Goal: Task Accomplishment & Management: Manage account settings

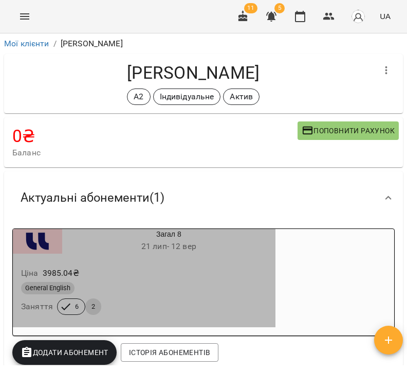
click at [220, 269] on div "Ціна 3985.04 ₴" at bounding box center [144, 273] width 251 height 19
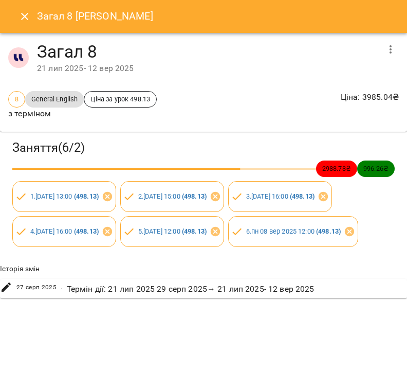
click at [387, 48] on icon "button" at bounding box center [391, 49] width 12 height 12
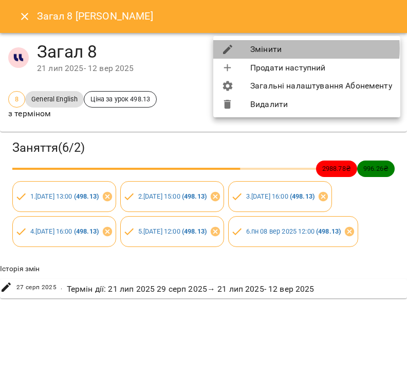
click at [292, 48] on li "Змінити" at bounding box center [306, 49] width 187 height 19
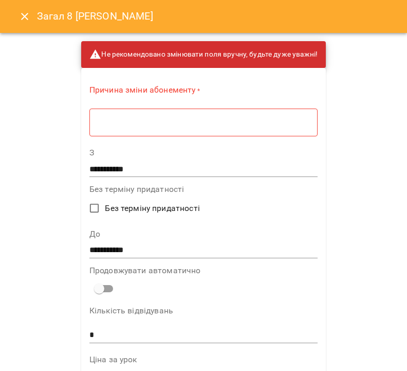
click at [210, 136] on div "Причина зміни абонементу * * ​" at bounding box center [204, 112] width 228 height 57
click at [213, 124] on textarea at bounding box center [204, 122] width 214 height 9
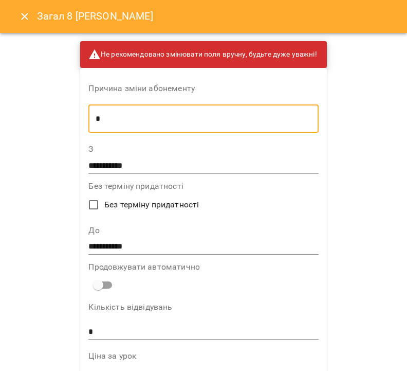
type textarea "*"
click at [153, 249] on input "**********" at bounding box center [203, 247] width 230 height 16
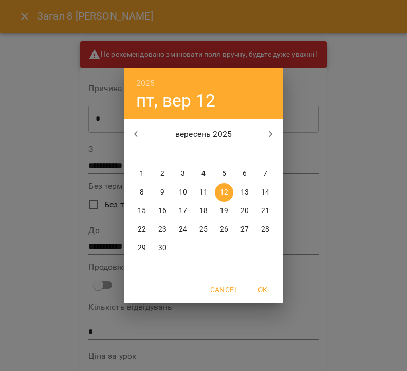
click at [263, 210] on p "21" at bounding box center [265, 211] width 8 height 10
type input "**********"
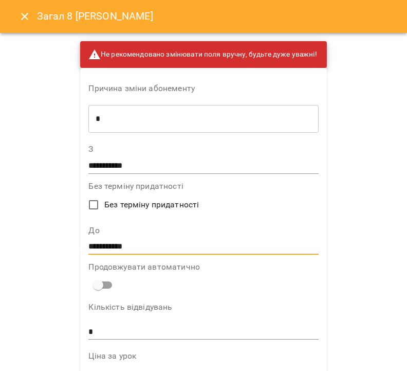
scroll to position [662, 0]
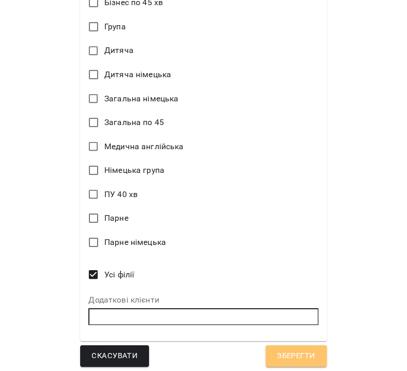
click at [289, 345] on button "Зберегти" at bounding box center [296, 356] width 61 height 22
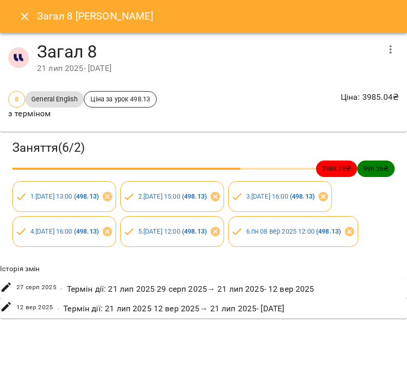
click at [24, 10] on button "Close" at bounding box center [24, 16] width 25 height 25
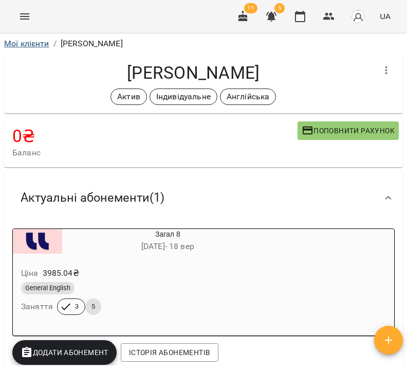
click at [22, 43] on link "Мої клієнти" at bounding box center [26, 44] width 45 height 10
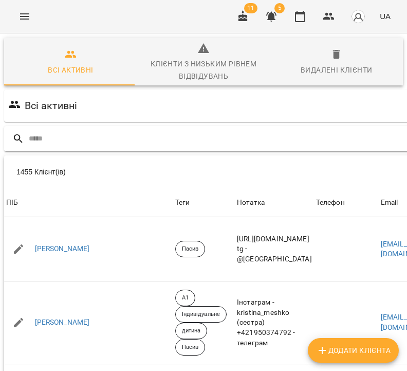
click at [180, 140] on input "text" at bounding box center [264, 138] width 470 height 17
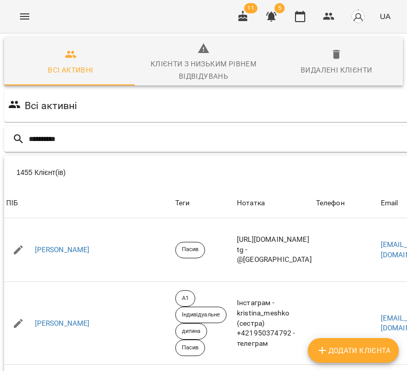
type input "**********"
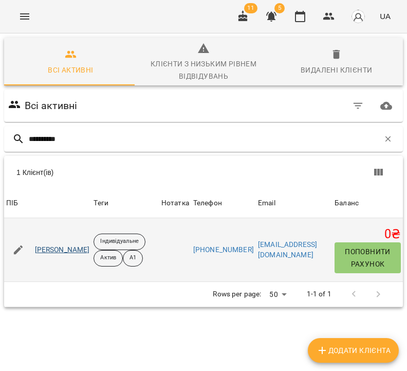
click at [90, 248] on link "Борковська Діана Русланівна" at bounding box center [62, 250] width 55 height 10
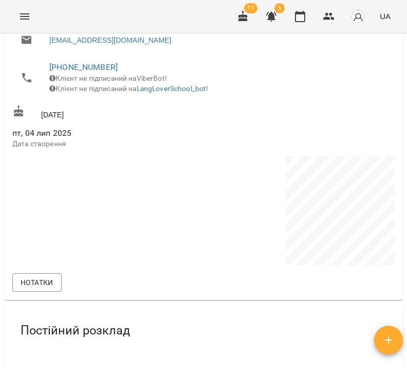
scroll to position [830, 0]
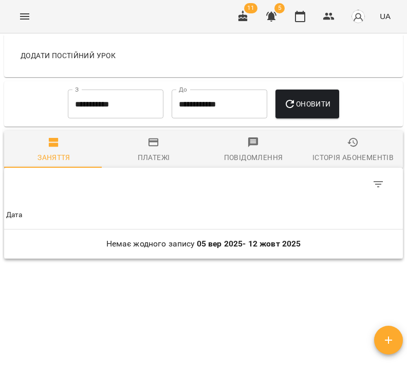
click at [65, 151] on span "Заняття" at bounding box center [53, 150] width 87 height 28
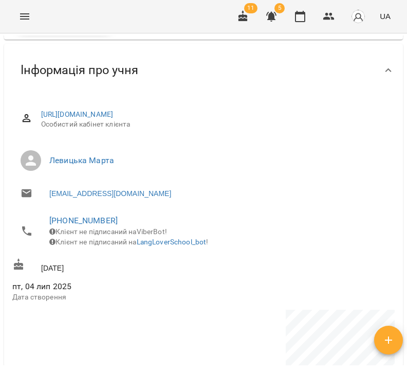
scroll to position [0, 0]
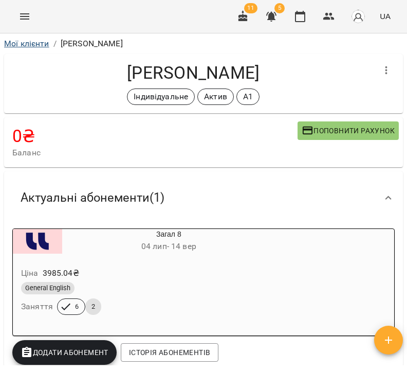
click at [43, 43] on link "Мої клієнти" at bounding box center [26, 44] width 45 height 10
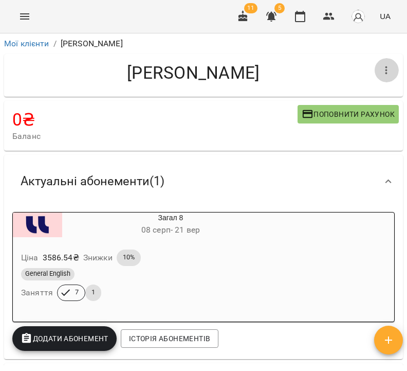
click at [386, 67] on icon "button" at bounding box center [387, 70] width 2 height 8
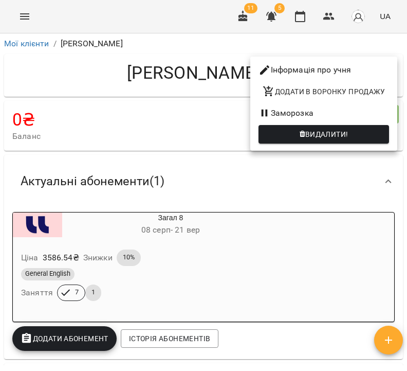
click at [368, 69] on li "Інформація про учня" at bounding box center [324, 70] width 147 height 19
select select "**"
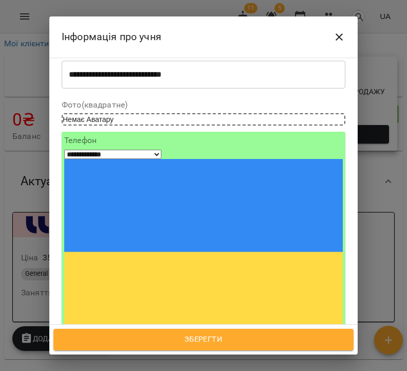
scroll to position [86, 0]
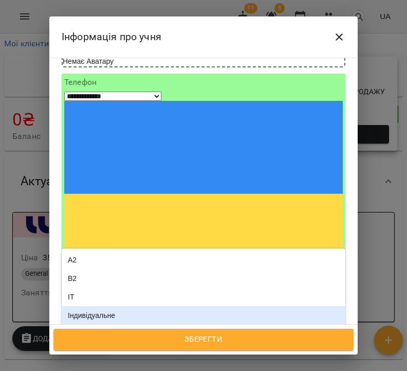
click at [127, 306] on div "Індивідуальне" at bounding box center [204, 315] width 284 height 19
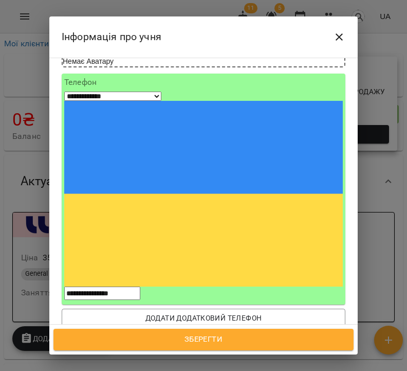
type input "*"
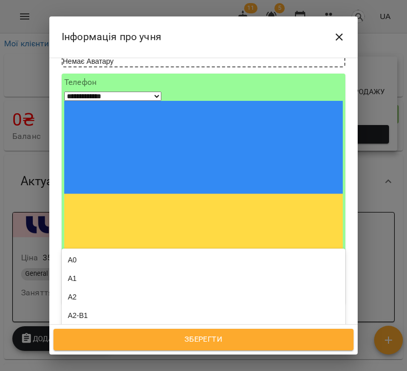
type input "***"
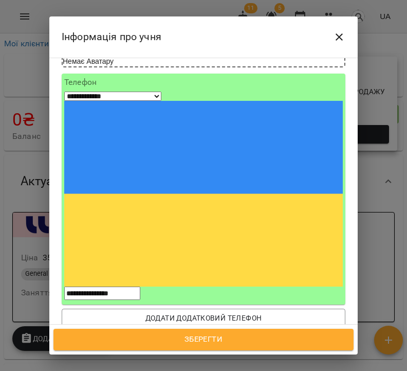
click at [112, 364] on div "Англійська" at bounding box center [204, 373] width 284 height 19
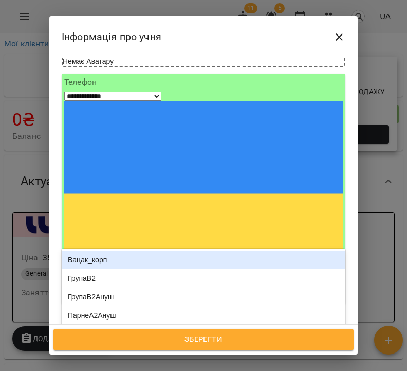
type input "**"
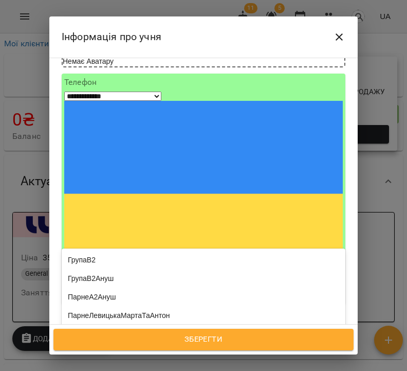
click at [108, 362] on div "Пауза" at bounding box center [204, 371] width 284 height 19
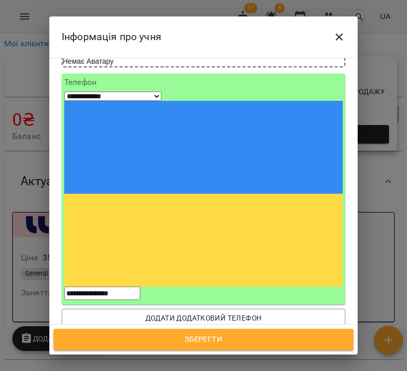
click at [226, 338] on span "Зберегти" at bounding box center [204, 339] width 278 height 13
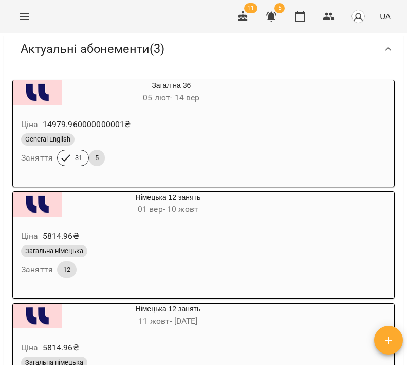
scroll to position [229, 0]
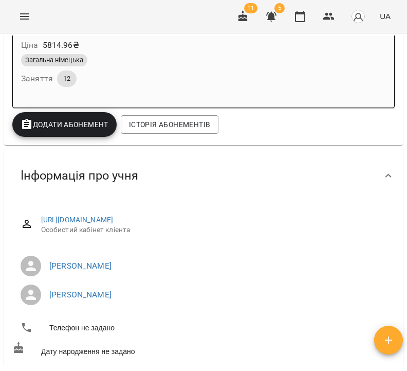
scroll to position [281, 0]
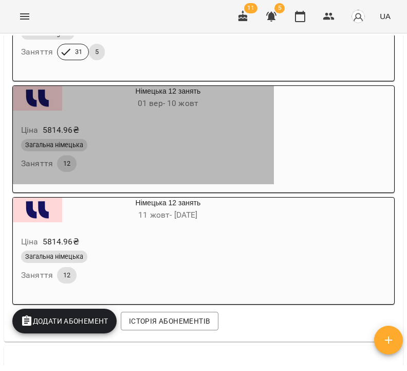
click at [220, 137] on div "Загальна німецька" at bounding box center [143, 145] width 249 height 16
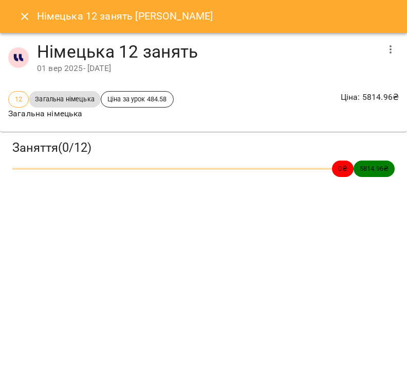
click at [401, 49] on button "button" at bounding box center [391, 49] width 25 height 25
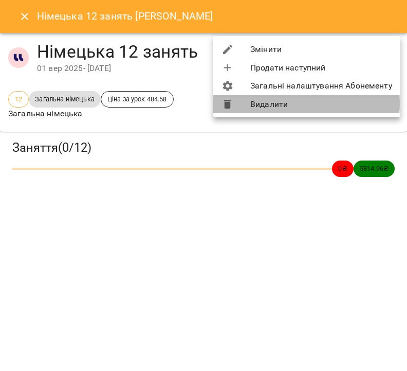
click at [296, 103] on li "Видалити" at bounding box center [306, 104] width 187 height 19
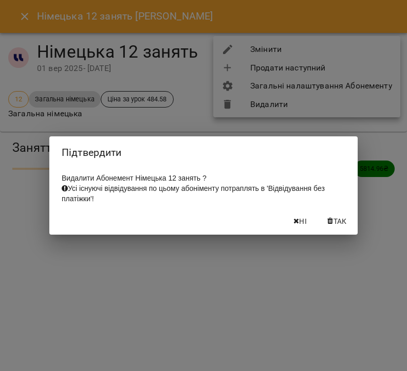
click at [336, 226] on span "Так" at bounding box center [340, 221] width 13 height 12
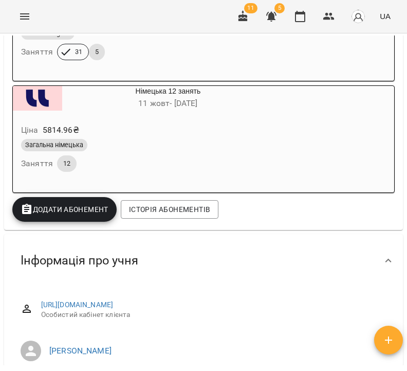
click at [203, 111] on div "Німецька 12 занять 11 жовт - 18 лист" at bounding box center [143, 98] width 265 height 29
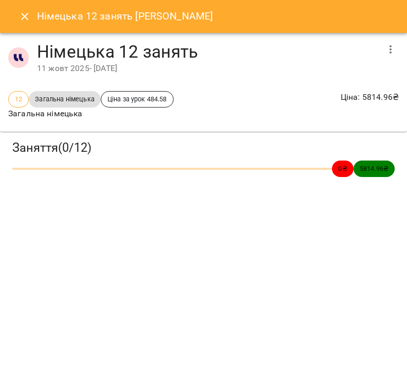
click at [390, 46] on icon "button" at bounding box center [391, 49] width 12 height 12
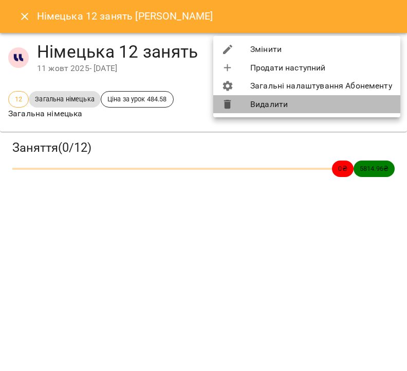
click at [342, 110] on li "Видалити" at bounding box center [306, 104] width 187 height 19
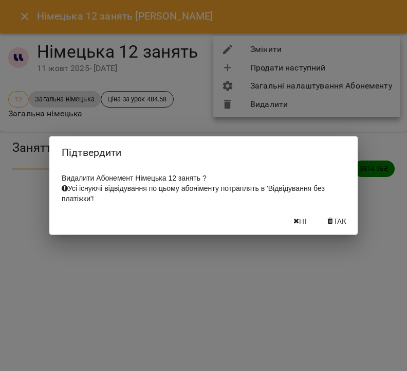
click at [335, 230] on button "Так" at bounding box center [337, 221] width 33 height 19
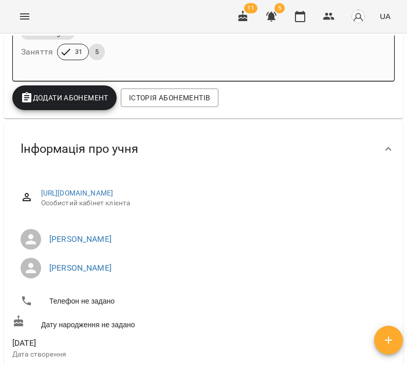
scroll to position [206, 0]
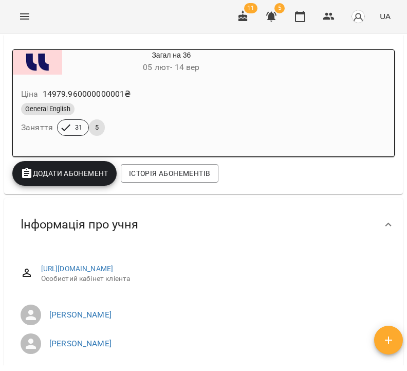
click at [78, 171] on span "Додати Абонемент" at bounding box center [65, 173] width 88 height 12
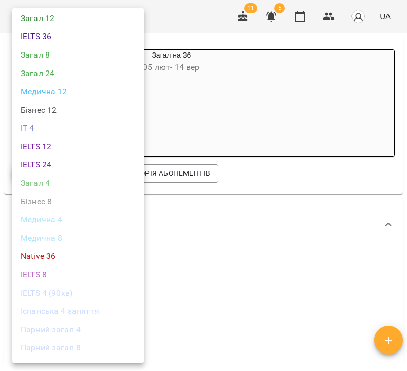
scroll to position [584, 0]
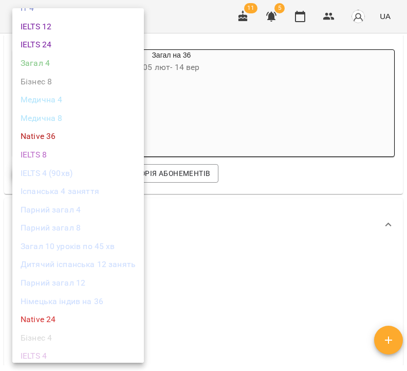
click at [90, 292] on li "Німецька індив на 36" at bounding box center [78, 301] width 132 height 19
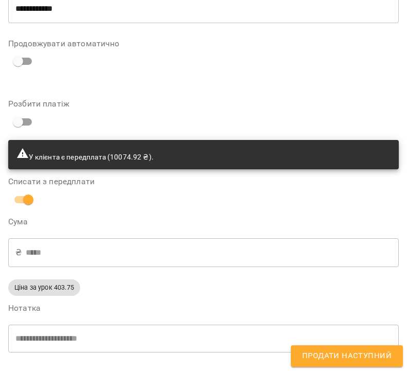
scroll to position [0, 0]
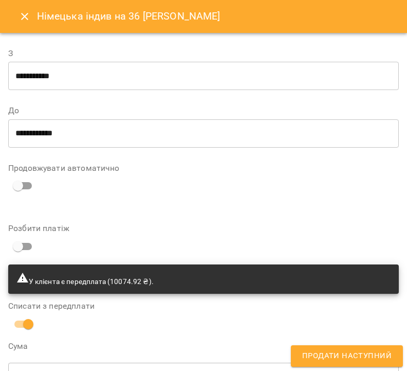
click at [108, 202] on div "**********" at bounding box center [203, 122] width 391 height 163
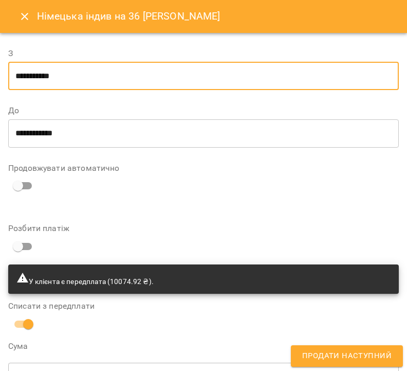
click at [24, 75] on input "**********" at bounding box center [203, 76] width 391 height 29
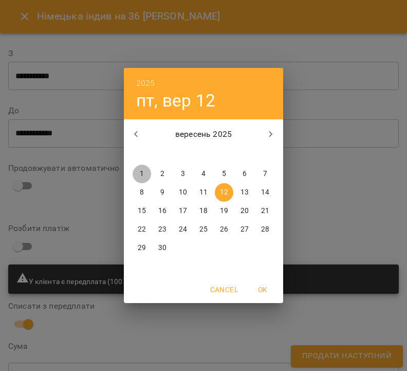
click at [144, 168] on button "1" at bounding box center [142, 174] width 19 height 19
type input "**********"
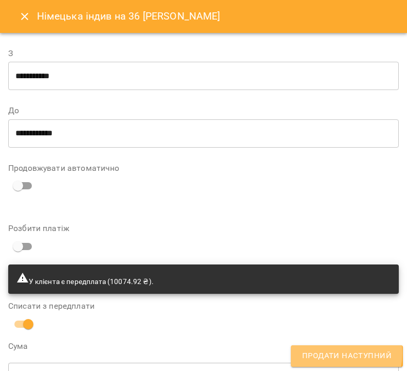
click at [332, 353] on span "Продати наступний" at bounding box center [347, 355] width 90 height 13
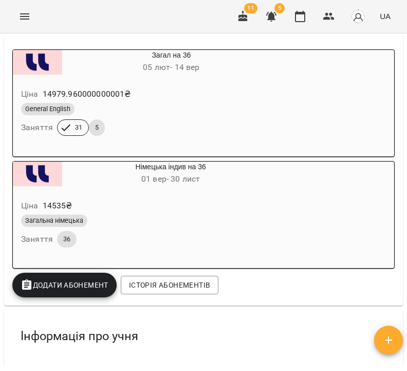
click at [208, 225] on div "Загальна німецька" at bounding box center [146, 221] width 250 height 12
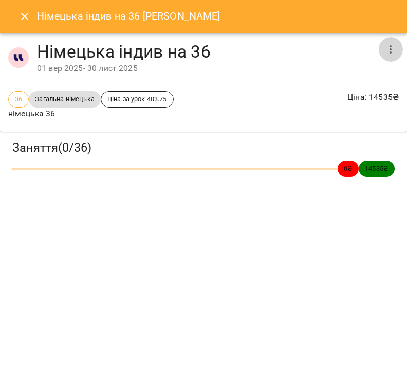
click at [391, 46] on icon "button" at bounding box center [391, 49] width 2 height 8
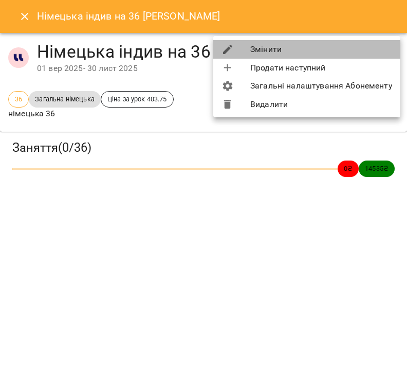
click at [384, 52] on li "Змінити" at bounding box center [306, 49] width 187 height 19
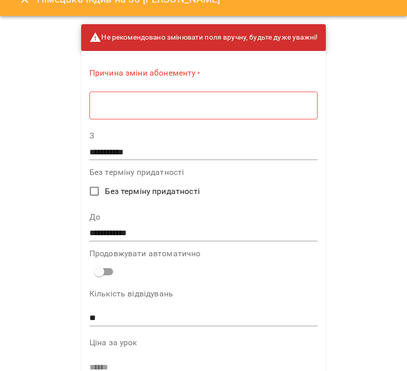
scroll to position [50, 0]
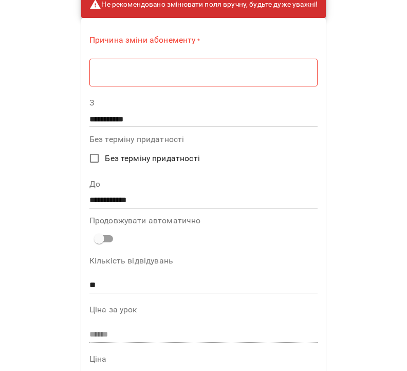
click at [131, 281] on input "**" at bounding box center [204, 285] width 228 height 16
type input "*"
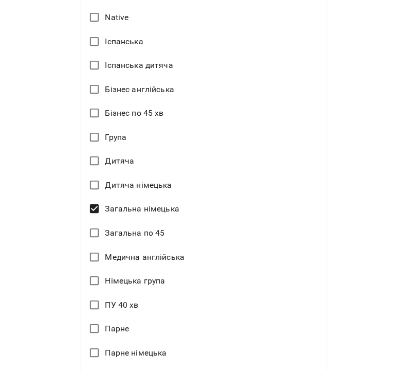
scroll to position [666, 0]
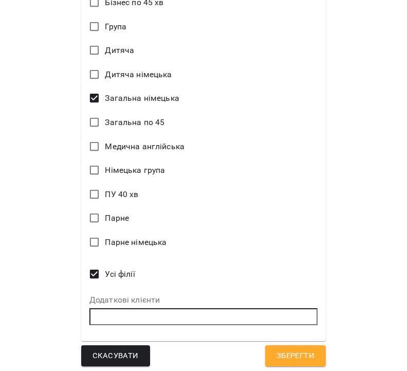
type input "**"
click at [282, 352] on span "Зберегти" at bounding box center [296, 355] width 38 height 13
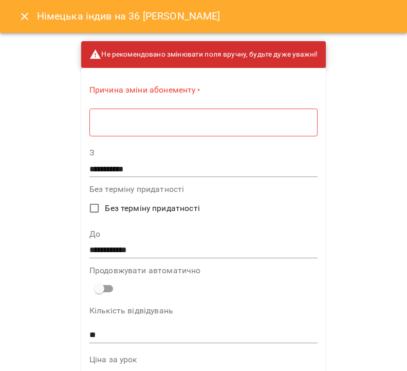
click at [191, 127] on textarea at bounding box center [204, 122] width 214 height 9
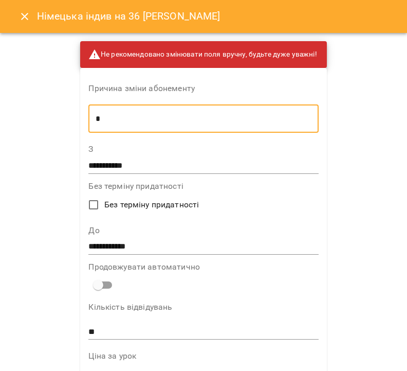
scroll to position [662, 0]
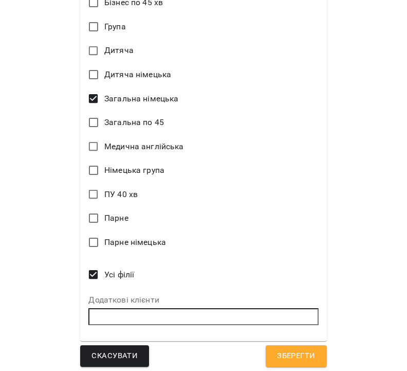
type textarea "*"
click at [296, 349] on span "Зберегти" at bounding box center [296, 355] width 38 height 13
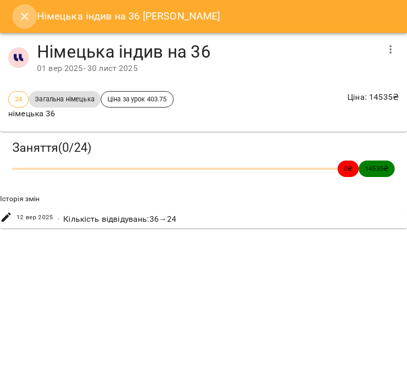
click at [14, 12] on button "Close" at bounding box center [24, 16] width 25 height 25
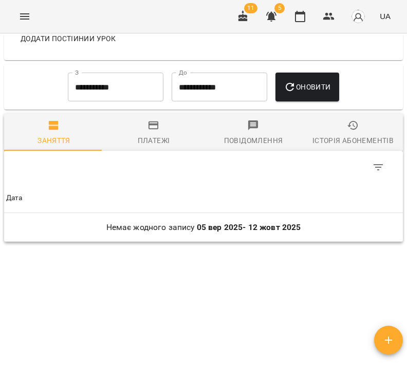
scroll to position [0, 0]
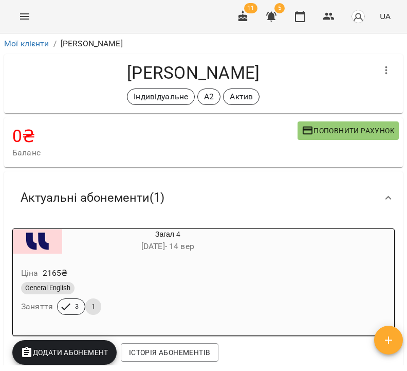
click at [386, 70] on icon "button" at bounding box center [387, 70] width 2 height 8
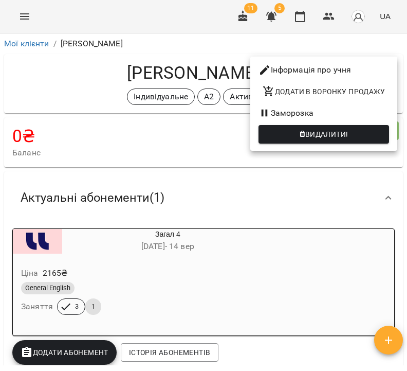
click at [366, 70] on li "Інформація про учня" at bounding box center [324, 70] width 147 height 19
select select "**"
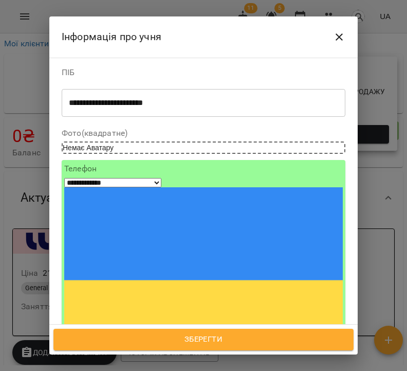
scroll to position [208, 0]
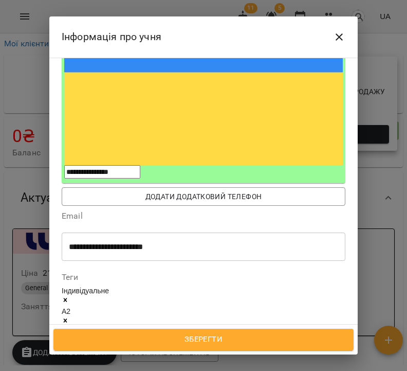
click at [67, 340] on icon at bounding box center [66, 342] width 4 height 4
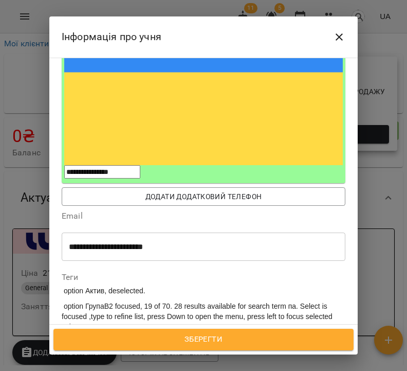
scroll to position [188, 0]
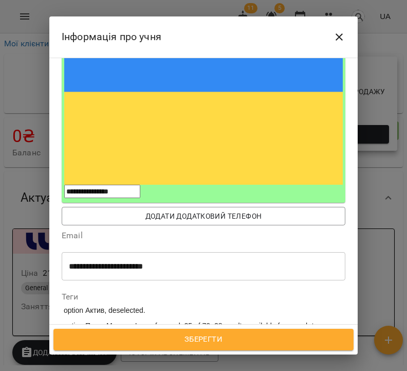
type input "***"
click at [267, 344] on span "Зберегти" at bounding box center [204, 339] width 278 height 13
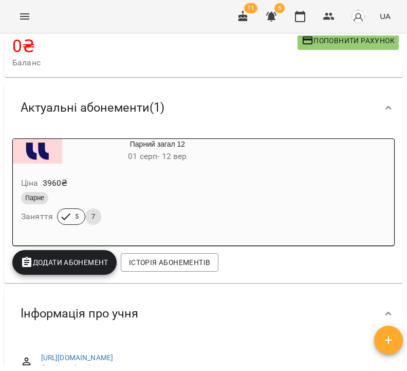
scroll to position [88, 0]
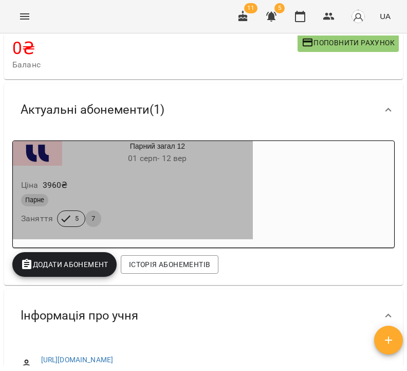
click at [238, 204] on div "Парне" at bounding box center [133, 200] width 224 height 12
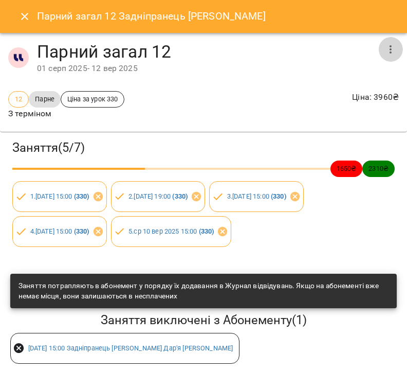
click at [386, 52] on icon "button" at bounding box center [391, 49] width 12 height 12
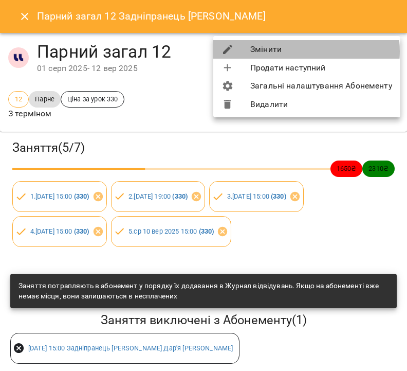
click at [292, 51] on li "Змінити" at bounding box center [306, 49] width 187 height 19
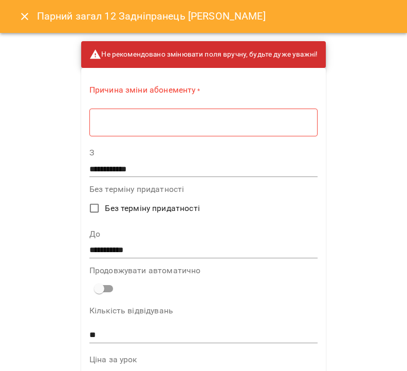
click at [187, 112] on div "* ​" at bounding box center [204, 122] width 228 height 28
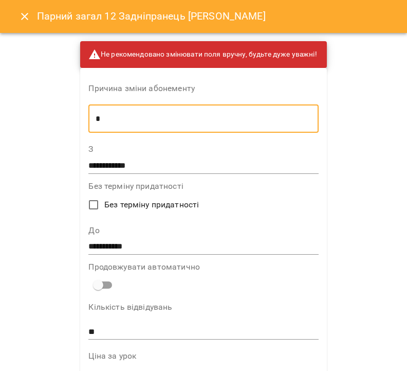
type textarea "*"
click at [146, 247] on input "**********" at bounding box center [203, 247] width 230 height 16
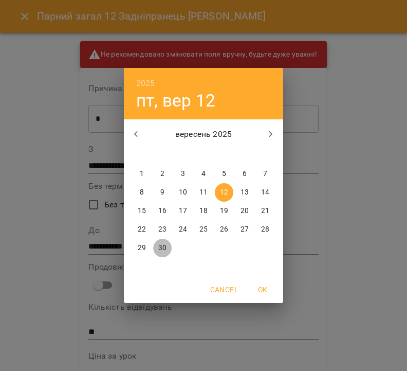
click at [161, 248] on p "30" at bounding box center [162, 248] width 8 height 10
type input "**********"
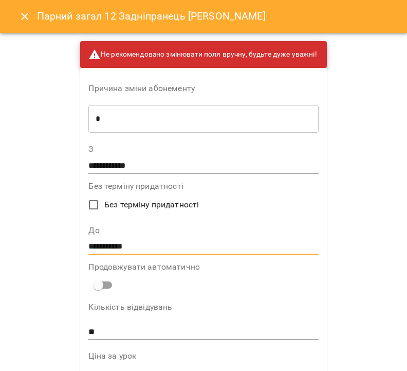
scroll to position [662, 0]
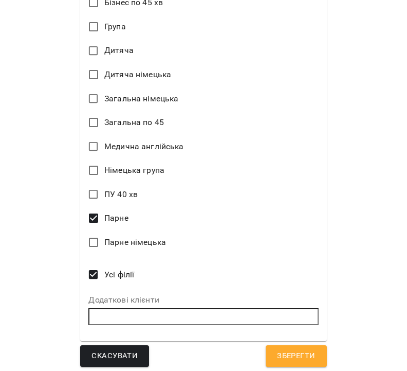
click at [287, 352] on span "Зберегти" at bounding box center [296, 355] width 38 height 13
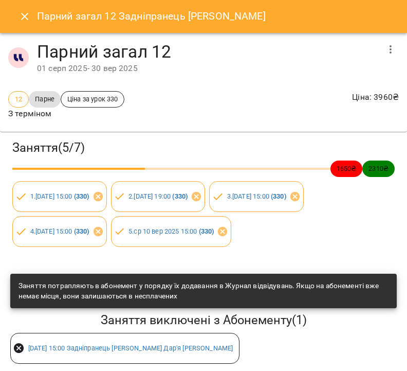
click at [26, 14] on icon "Close" at bounding box center [25, 16] width 12 height 12
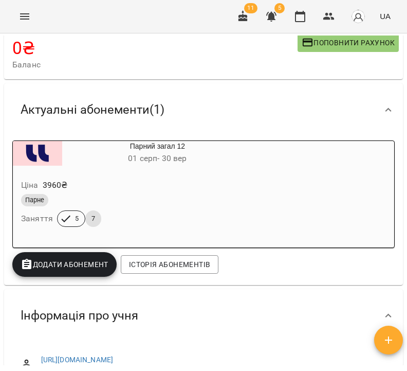
scroll to position [0, 0]
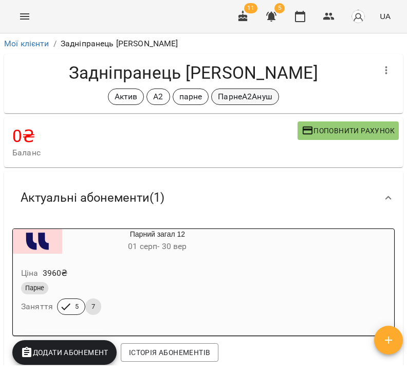
click at [241, 101] on p "ПарнеА2Ануш" at bounding box center [245, 97] width 55 height 12
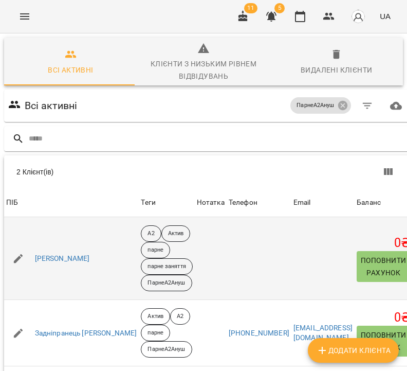
click at [72, 252] on div "Дар'яна Олійник" at bounding box center [62, 259] width 59 height 14
click at [72, 257] on link "Дар'яна Олійник" at bounding box center [62, 259] width 55 height 10
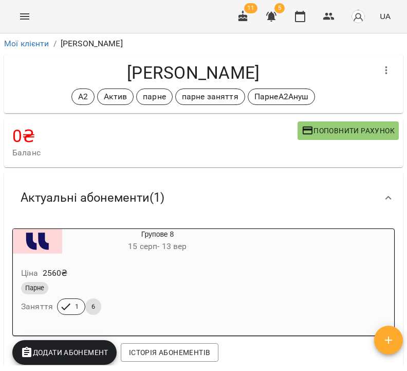
click at [189, 282] on div "Парне" at bounding box center [133, 288] width 224 height 12
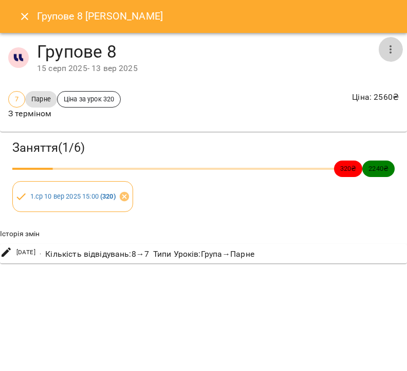
click at [390, 51] on icon "button" at bounding box center [391, 49] width 12 height 12
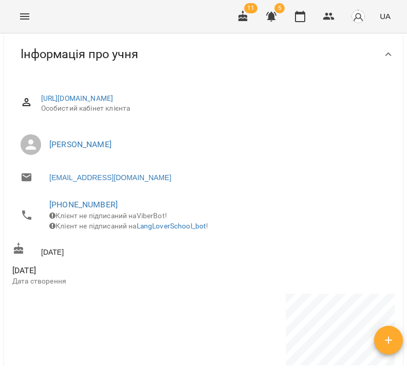
scroll to position [136, 0]
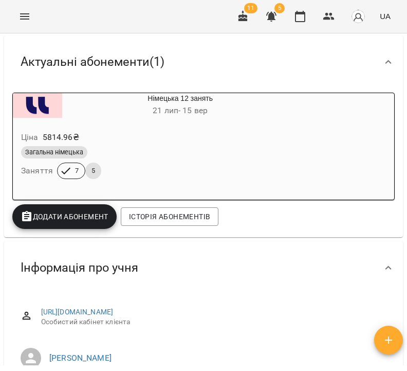
click at [201, 152] on div "Загальна німецька" at bounding box center [155, 152] width 269 height 12
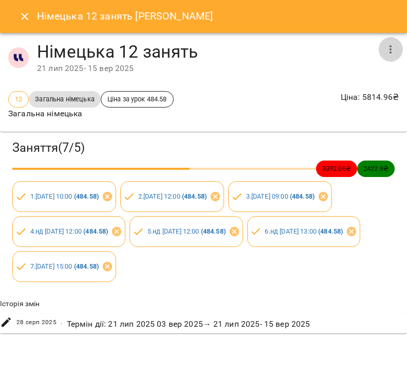
click at [387, 53] on icon "button" at bounding box center [391, 49] width 12 height 12
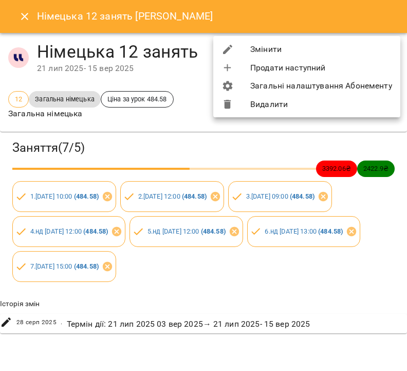
click at [368, 51] on li "Змінити" at bounding box center [306, 49] width 187 height 19
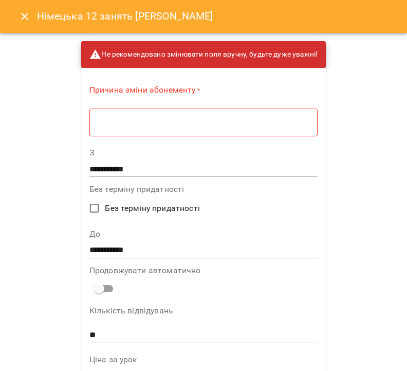
click at [200, 133] on div "* ​" at bounding box center [204, 122] width 228 height 28
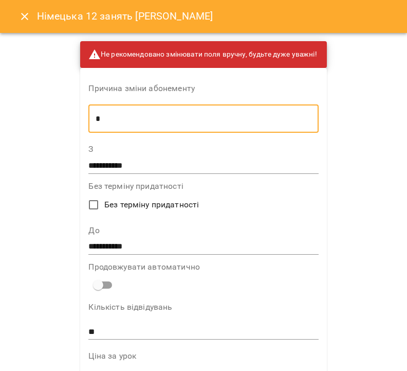
type textarea "*"
click at [167, 246] on input "**********" at bounding box center [203, 247] width 230 height 16
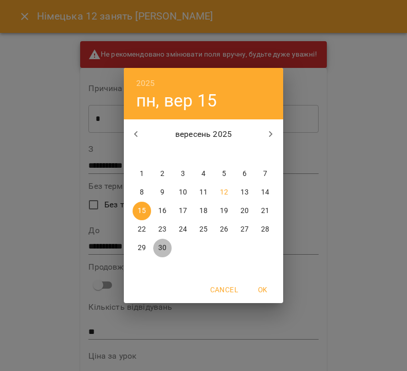
click at [163, 242] on button "30" at bounding box center [162, 248] width 19 height 19
type input "**********"
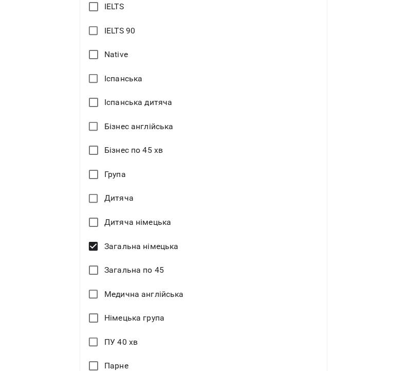
scroll to position [662, 0]
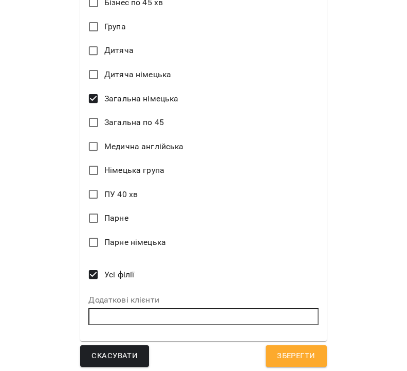
drag, startPoint x: 280, startPoint y: 349, endPoint x: 284, endPoint y: 354, distance: 6.2
click at [280, 349] on span "Зберегти" at bounding box center [296, 355] width 38 height 13
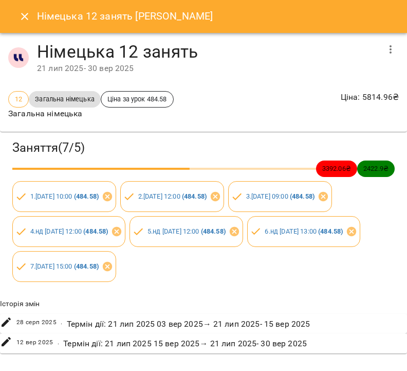
click at [25, 20] on icon "Close" at bounding box center [25, 16] width 12 height 12
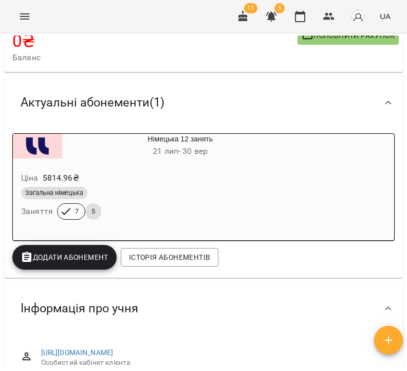
scroll to position [182, 0]
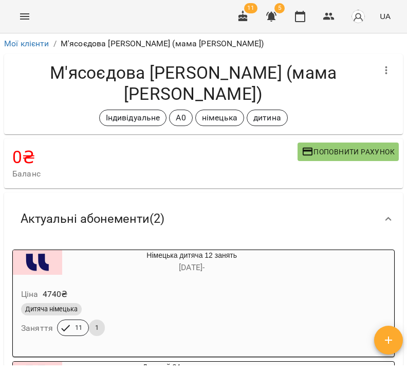
scroll to position [192, 0]
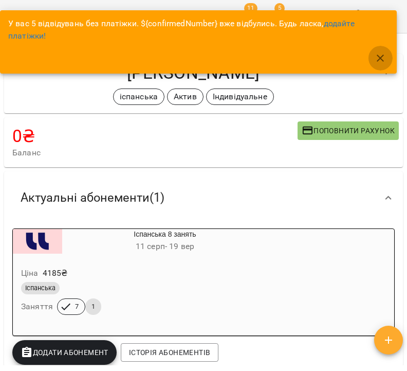
click at [385, 55] on icon "button" at bounding box center [380, 58] width 12 height 12
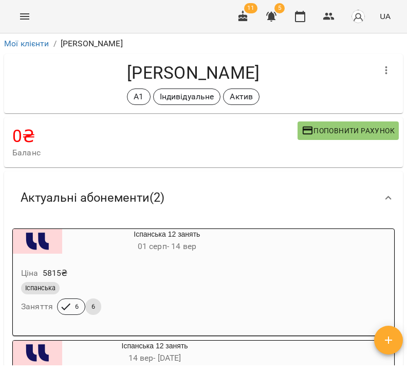
scroll to position [159, 0]
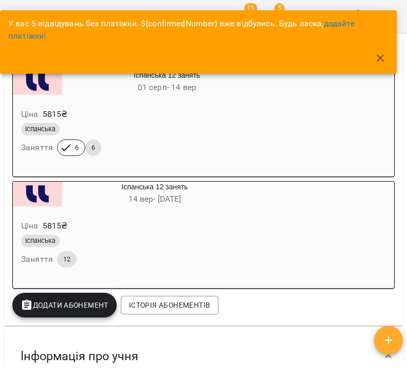
click at [383, 54] on icon "button" at bounding box center [380, 58] width 12 height 12
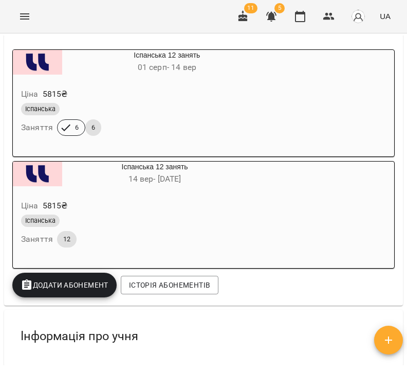
scroll to position [0, 0]
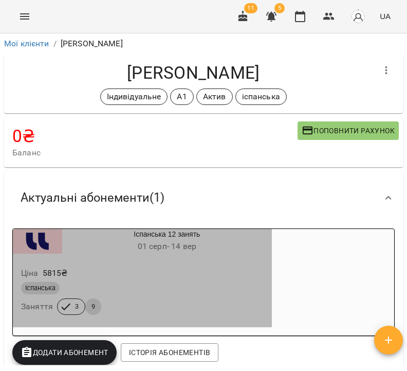
click at [187, 274] on div "Ціна 5815 ₴" at bounding box center [142, 273] width 247 height 19
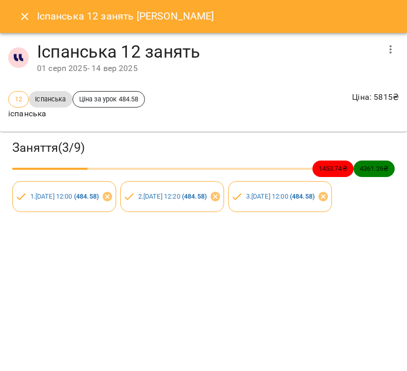
click at [391, 50] on icon "button" at bounding box center [391, 49] width 2 height 8
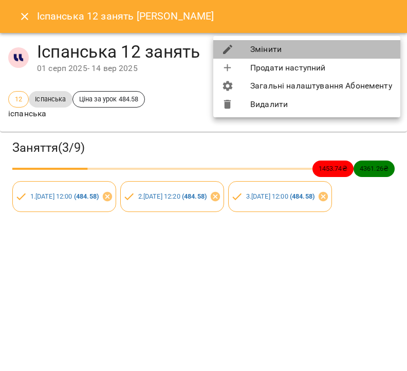
click at [335, 50] on li "Змінити" at bounding box center [306, 49] width 187 height 19
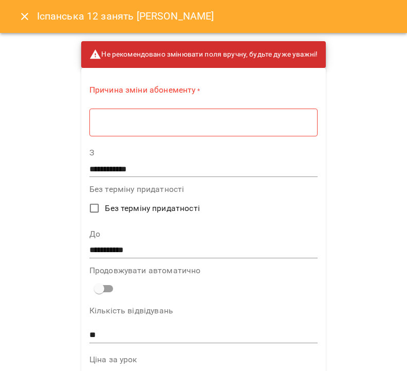
click at [205, 129] on div "* ​" at bounding box center [204, 122] width 228 height 28
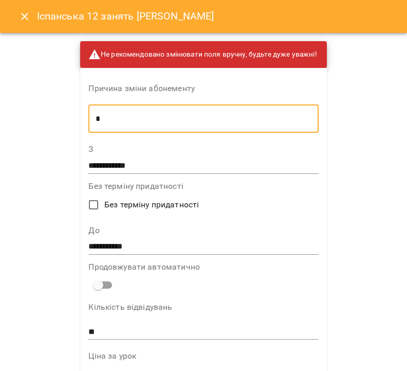
type textarea "*"
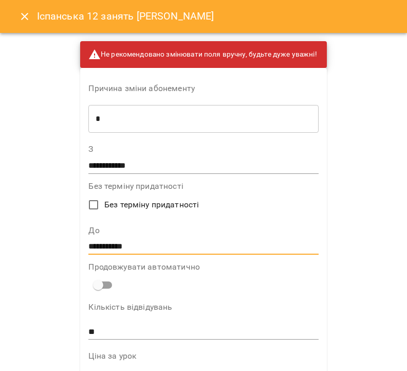
click at [191, 246] on input "**********" at bounding box center [203, 247] width 230 height 16
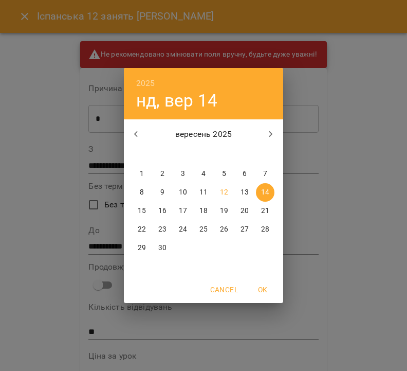
click at [269, 227] on p "28" at bounding box center [265, 229] width 8 height 10
type input "**********"
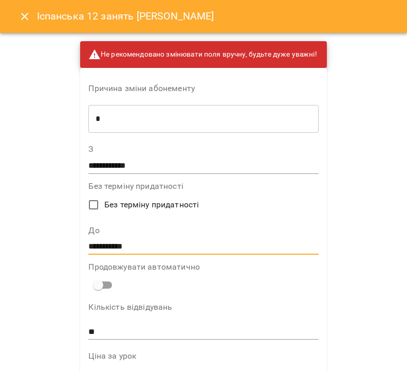
scroll to position [662, 0]
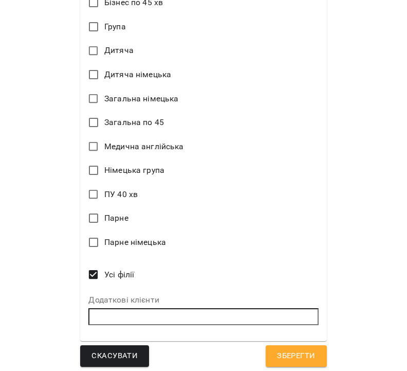
click at [304, 352] on span "Зберегти" at bounding box center [296, 355] width 38 height 13
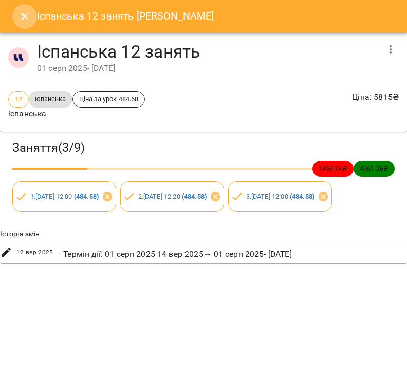
click at [27, 20] on icon "Close" at bounding box center [25, 16] width 12 height 12
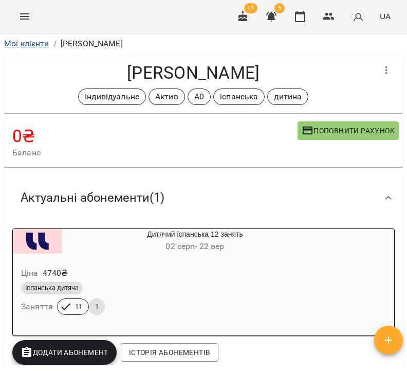
click at [37, 47] on link "Мої клієнти" at bounding box center [26, 44] width 45 height 10
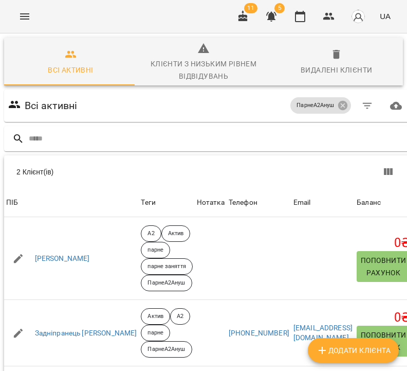
click at [188, 122] on div "Всі активні ПарнеА2Ануш" at bounding box center [208, 106] width 409 height 33
click at [194, 136] on input "text" at bounding box center [219, 138] width 380 height 17
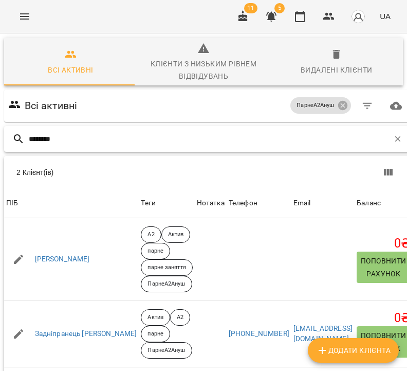
type input "********"
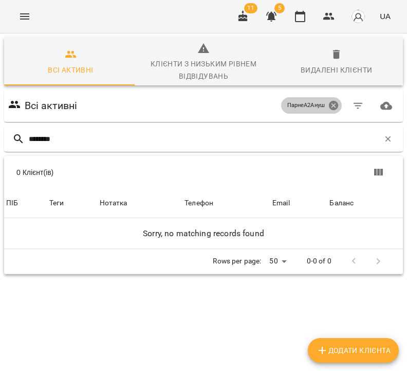
click at [328, 104] on icon at bounding box center [333, 105] width 11 height 11
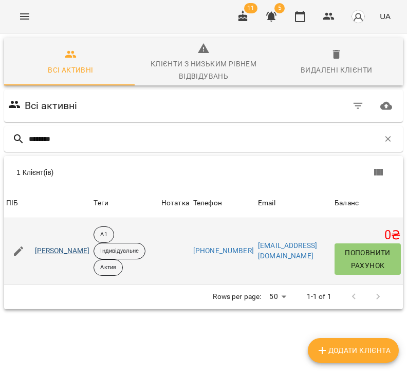
click at [90, 249] on link "[PERSON_NAME]" at bounding box center [62, 251] width 55 height 10
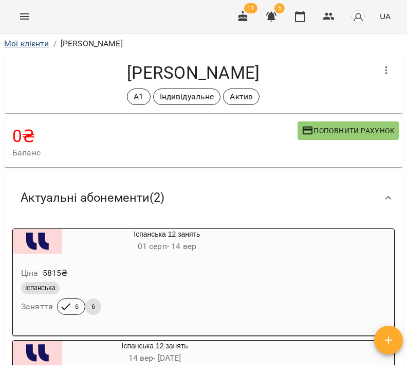
click at [32, 41] on link "Мої клієнти" at bounding box center [26, 44] width 45 height 10
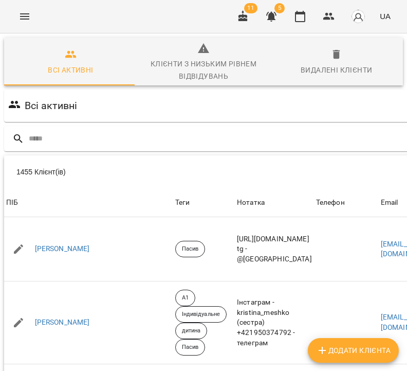
click at [17, 6] on div "For Business 11 5 UA" at bounding box center [203, 16] width 407 height 33
click at [27, 16] on icon "Menu" at bounding box center [24, 16] width 9 height 6
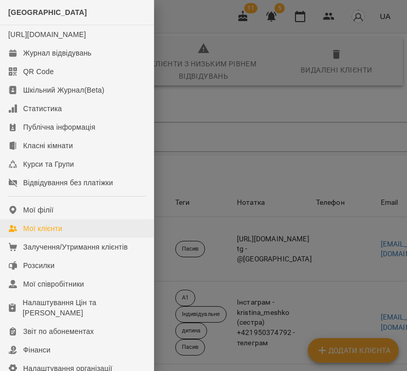
click at [62, 234] on div "Мої клієнти" at bounding box center [42, 228] width 39 height 10
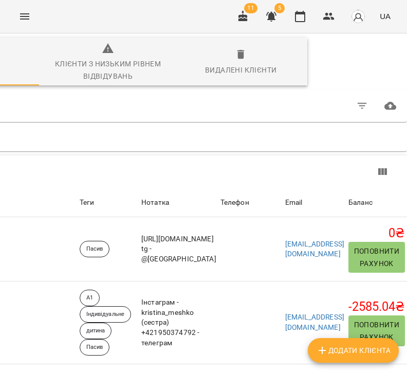
scroll to position [6, 206]
click at [356, 101] on icon "button" at bounding box center [362, 106] width 12 height 12
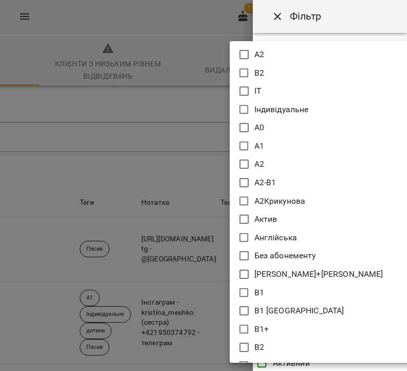
click at [296, 84] on body "For Business 11 5 UA Всі активні Клієнти з низьким рівнем відвідувань Видалені …" at bounding box center [203, 273] width 407 height 546
click at [247, 219] on icon at bounding box center [244, 219] width 12 height 12
type input "*****"
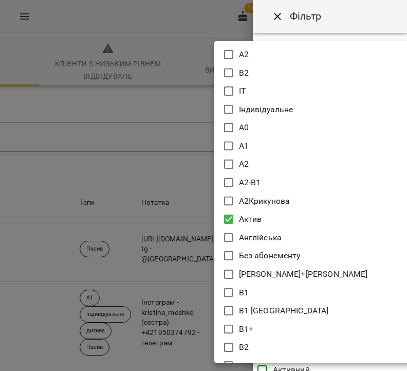
click at [186, 96] on div at bounding box center [203, 185] width 407 height 371
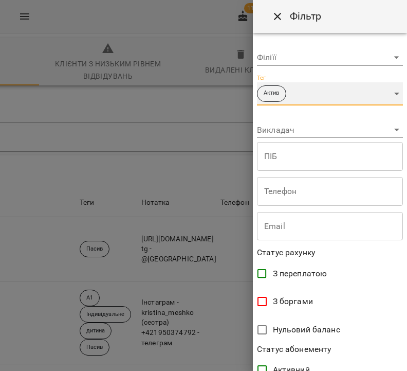
scroll to position [208, 0]
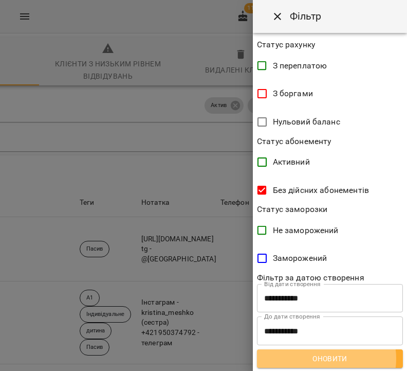
click at [324, 358] on span "Оновити" at bounding box center [330, 358] width 130 height 12
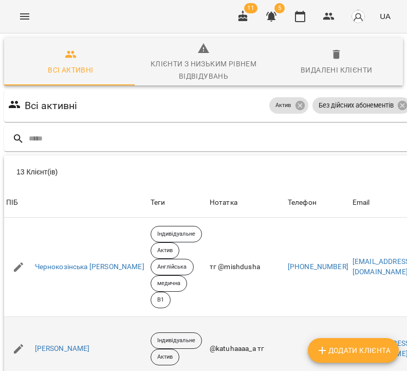
scroll to position [766, 0]
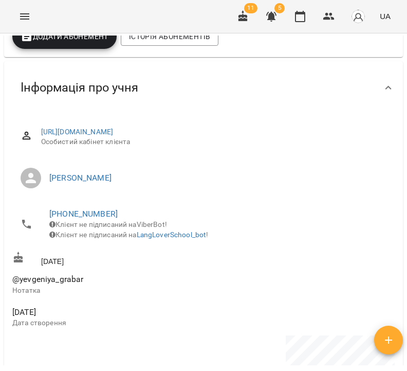
scroll to position [14, 0]
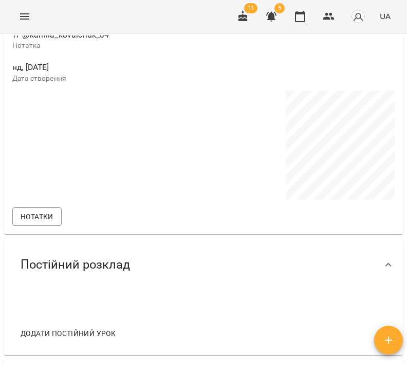
scroll to position [788, 0]
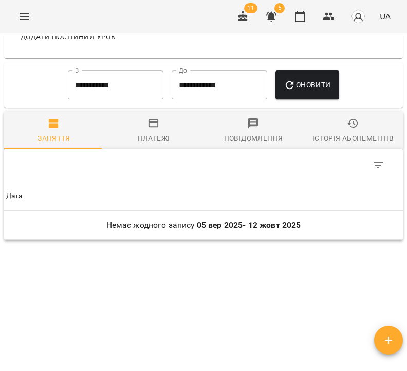
click at [348, 136] on div "Історія абонементів" at bounding box center [353, 138] width 81 height 12
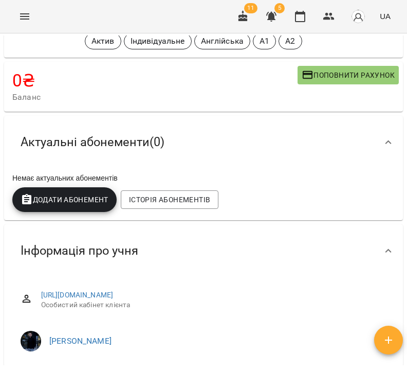
scroll to position [0, 0]
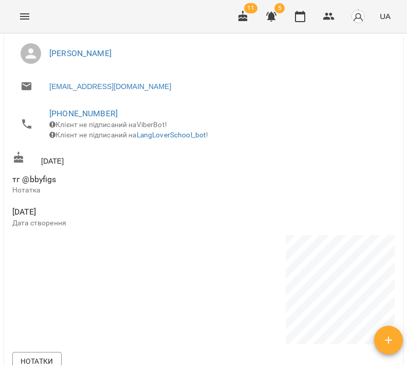
scroll to position [672, 0]
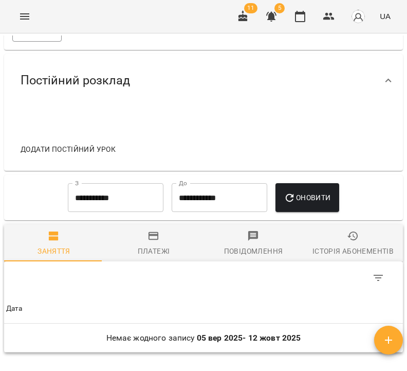
click at [359, 246] on span "Історія абонементів" at bounding box center [353, 244] width 87 height 28
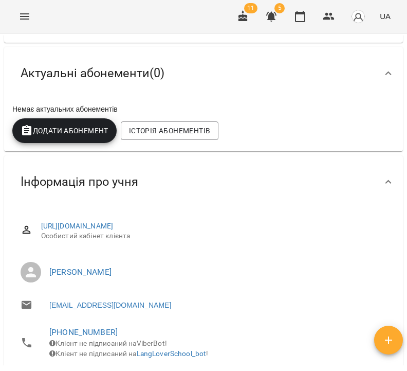
scroll to position [0, 0]
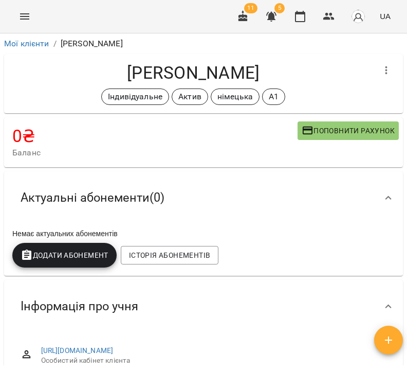
click at [385, 63] on button "button" at bounding box center [386, 70] width 25 height 25
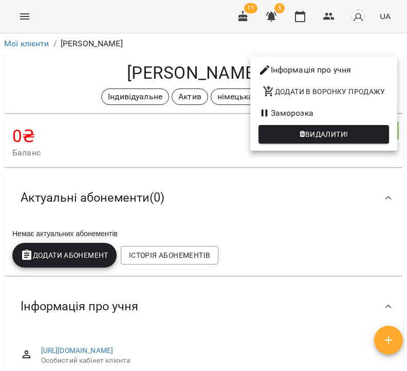
click at [367, 70] on li "Інформація про учня" at bounding box center [324, 70] width 147 height 19
select select "**"
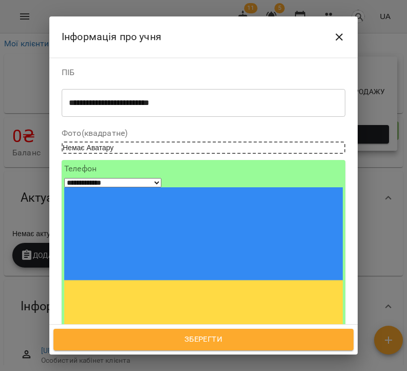
scroll to position [75, 0]
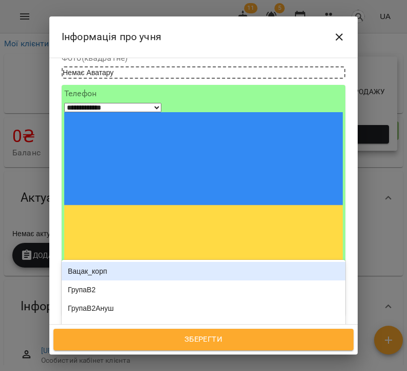
type input "***"
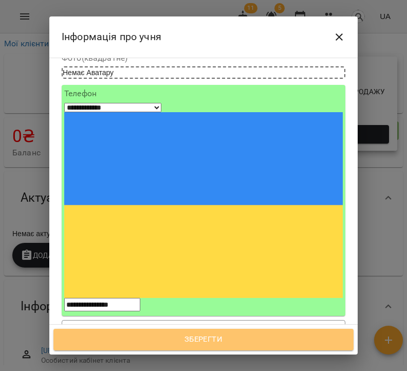
click at [255, 335] on span "Зберегти" at bounding box center [204, 339] width 278 height 13
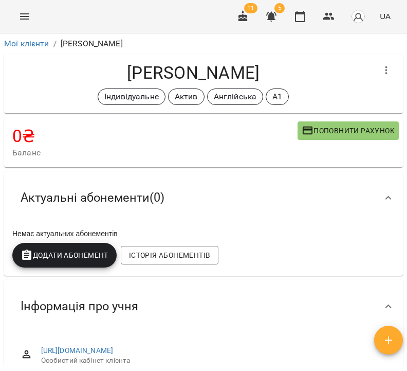
scroll to position [19, 0]
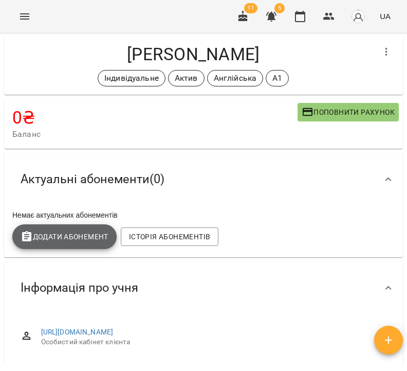
click at [76, 240] on span "Додати Абонемент" at bounding box center [65, 236] width 88 height 12
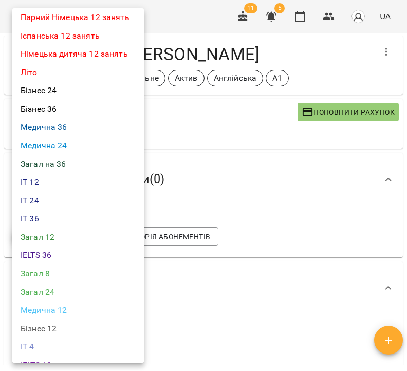
scroll to position [331, 0]
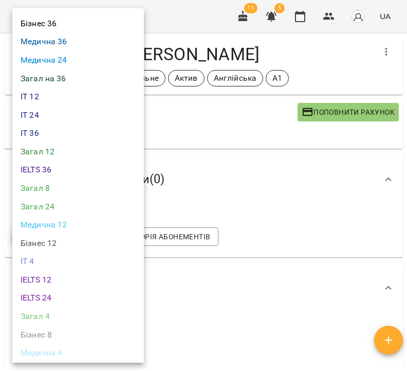
click at [54, 146] on li "Загал 12" at bounding box center [78, 151] width 132 height 19
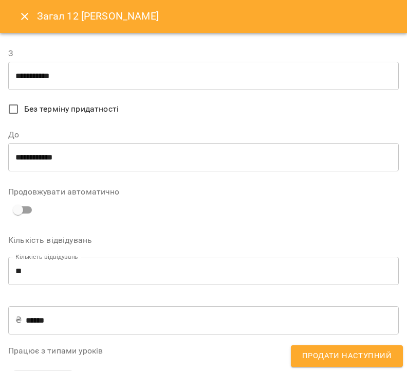
scroll to position [306, 0]
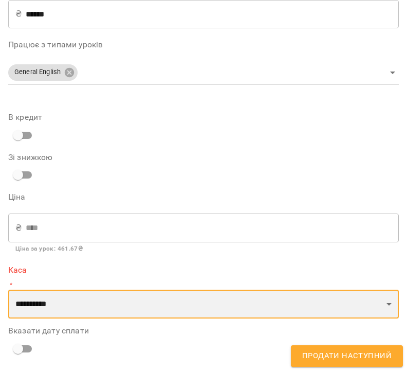
select select "****"
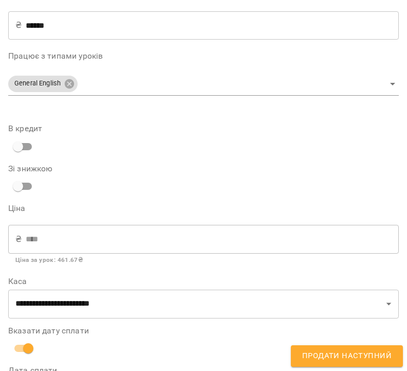
scroll to position [343, 0]
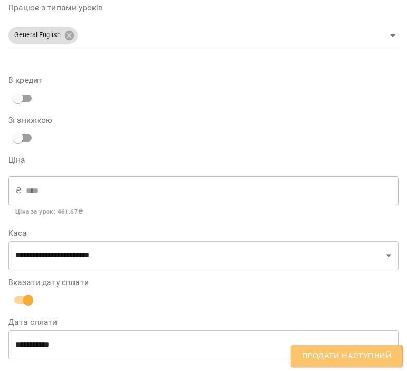
click at [327, 359] on span "Продати наступний" at bounding box center [347, 355] width 90 height 13
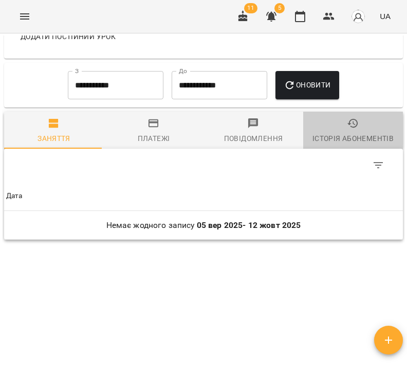
click at [348, 131] on span "Історія абонементів" at bounding box center [353, 131] width 87 height 28
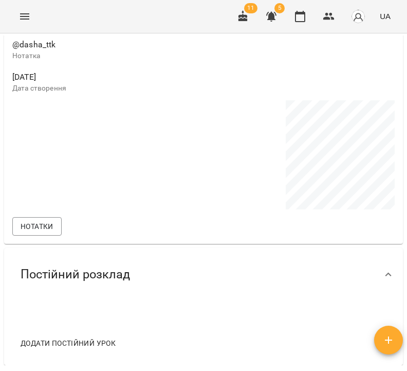
scroll to position [820, 0]
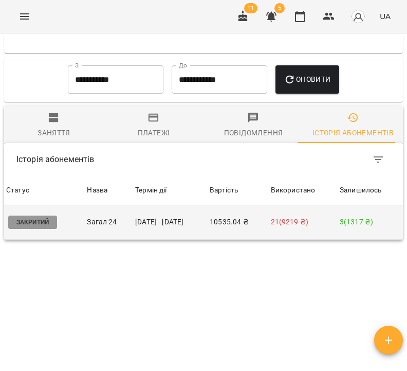
click at [219, 225] on td "10535.04 ₴" at bounding box center [238, 222] width 61 height 34
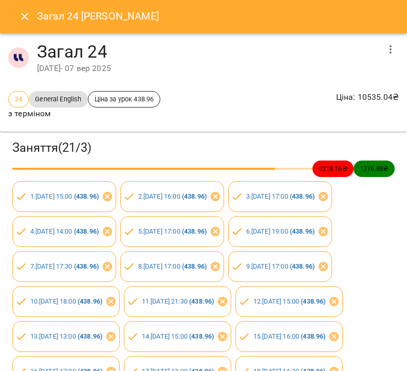
click at [385, 49] on icon "button" at bounding box center [391, 49] width 12 height 12
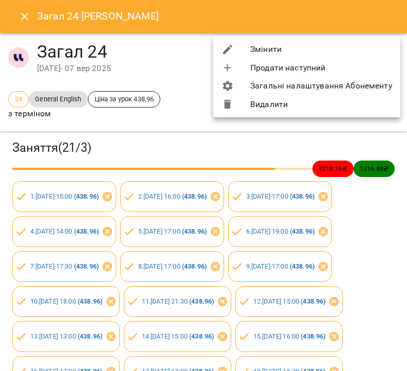
click at [351, 56] on li "Змінити" at bounding box center [306, 49] width 187 height 19
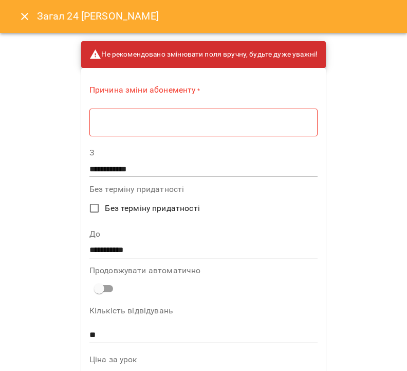
click at [216, 124] on textarea at bounding box center [204, 122] width 214 height 9
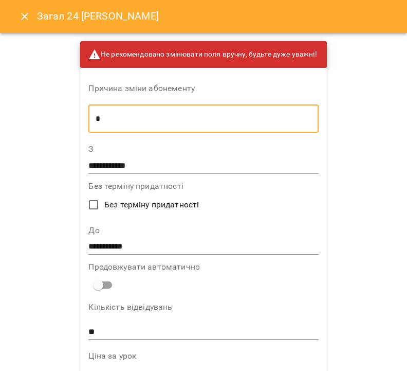
type textarea "*"
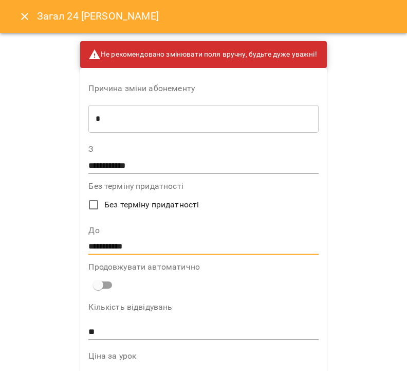
click at [152, 249] on input "**********" at bounding box center [203, 247] width 230 height 16
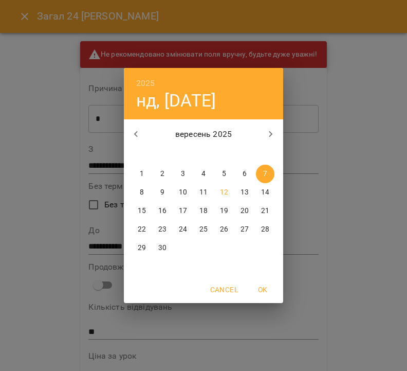
click at [267, 211] on p "21" at bounding box center [265, 211] width 8 height 10
type input "**********"
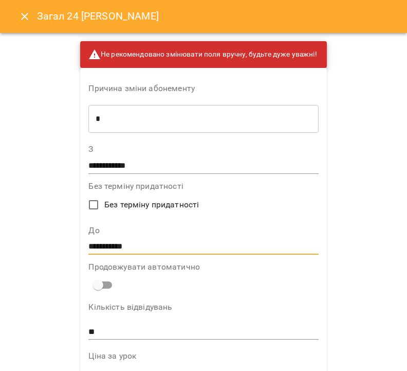
scroll to position [662, 0]
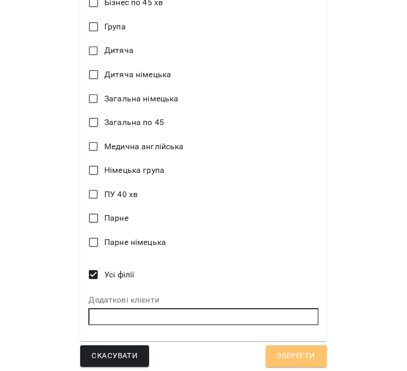
click at [285, 361] on button "Зберегти" at bounding box center [296, 356] width 61 height 22
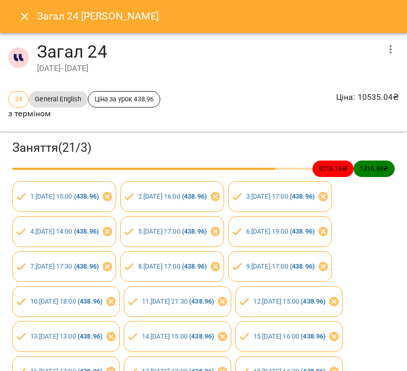
click at [24, 9] on button "Close" at bounding box center [24, 16] width 25 height 25
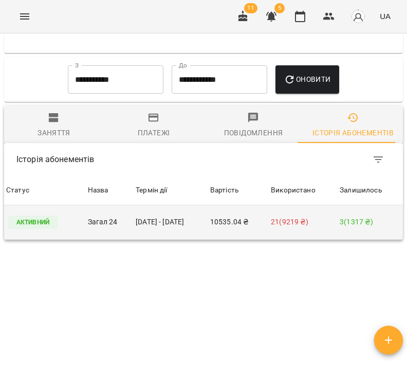
scroll to position [0, 0]
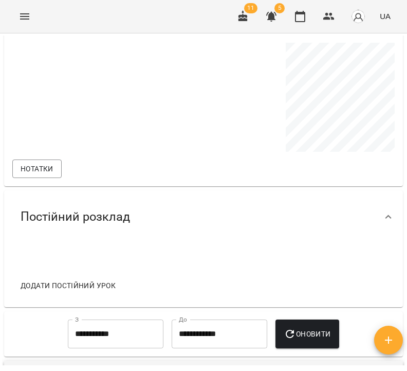
scroll to position [755, 0]
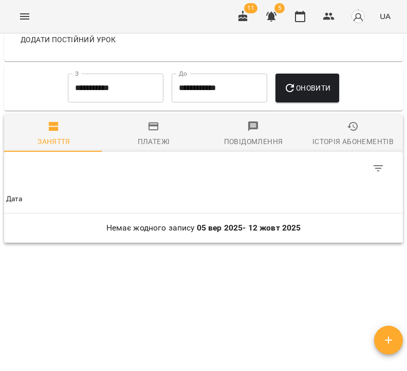
click at [348, 130] on icon "button" at bounding box center [353, 126] width 12 height 12
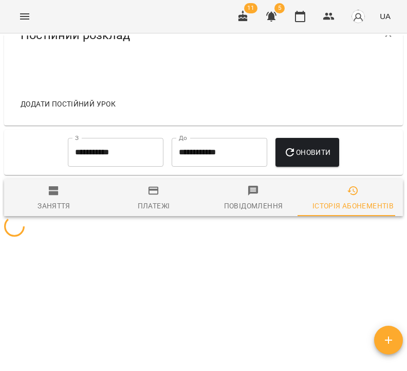
scroll to position [688, 0]
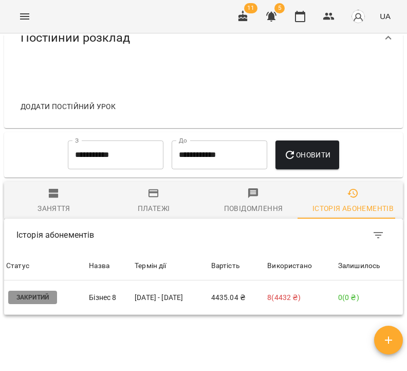
click at [54, 198] on span "Заняття" at bounding box center [53, 201] width 87 height 28
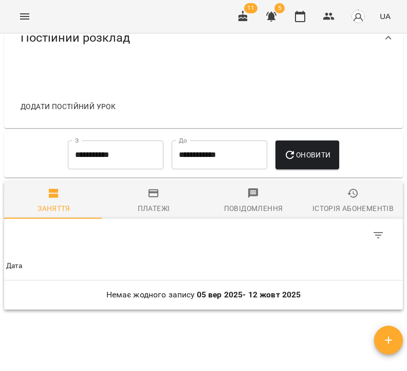
click at [351, 206] on div "Історія абонементів" at bounding box center [353, 208] width 81 height 12
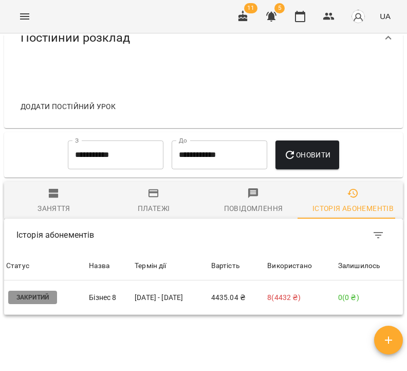
scroll to position [0, 0]
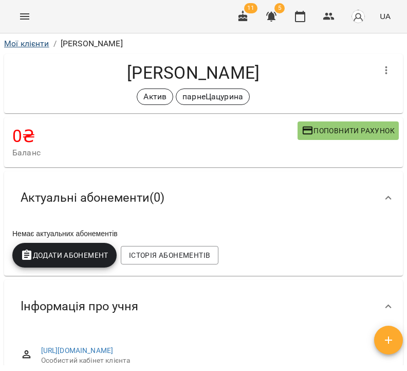
click at [35, 44] on link "Мої клієнти" at bounding box center [26, 44] width 45 height 10
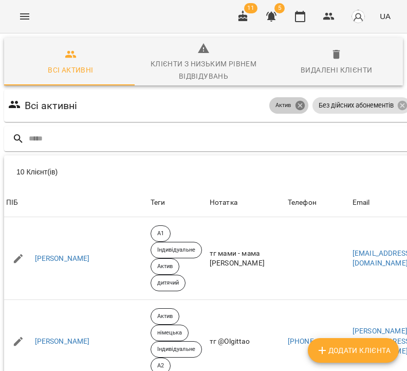
click at [306, 104] on icon at bounding box center [300, 105] width 11 height 11
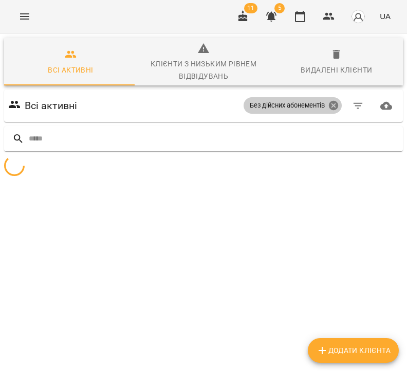
click at [329, 106] on icon at bounding box center [333, 105] width 9 height 9
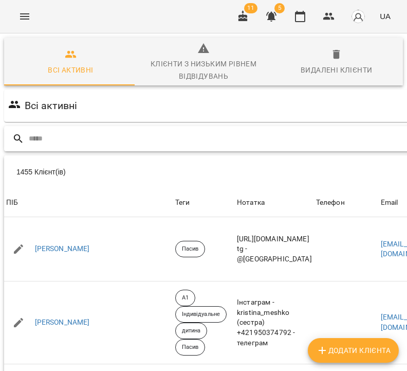
click at [122, 141] on input "text" at bounding box center [264, 138] width 470 height 17
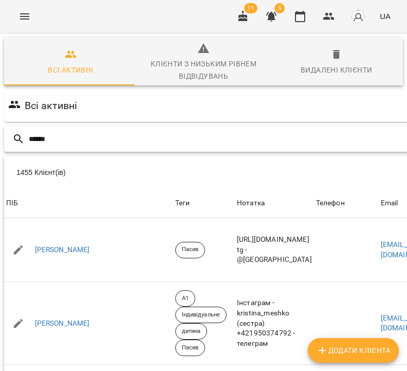
type input "******"
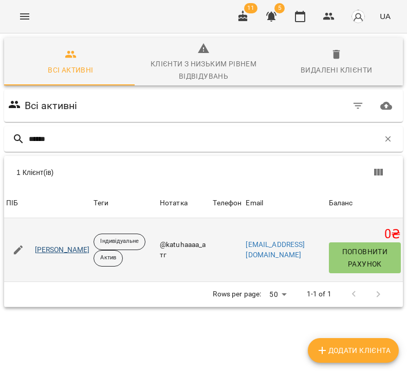
click at [90, 246] on link "Шапіро Катерина Володимирівна" at bounding box center [62, 250] width 55 height 10
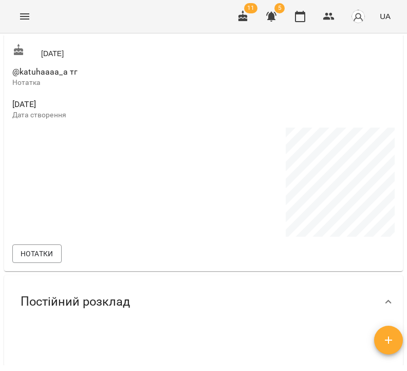
scroll to position [633, 0]
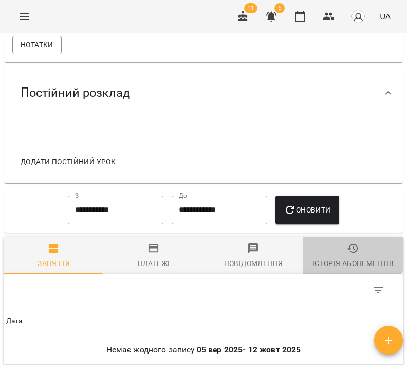
click at [347, 242] on icon "button" at bounding box center [353, 248] width 12 height 12
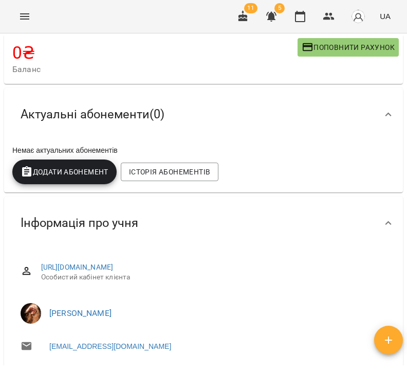
scroll to position [0, 0]
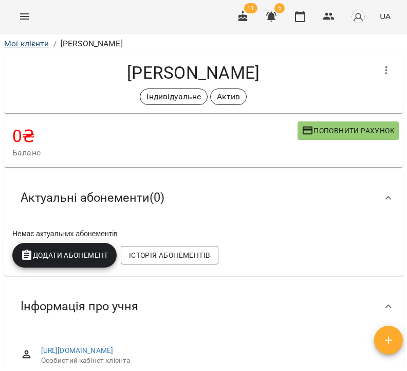
click at [32, 43] on link "Мої клієнти" at bounding box center [26, 44] width 45 height 10
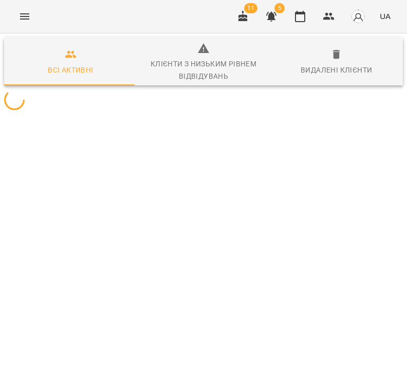
click at [33, 43] on button "Всі активні" at bounding box center [70, 62] width 133 height 48
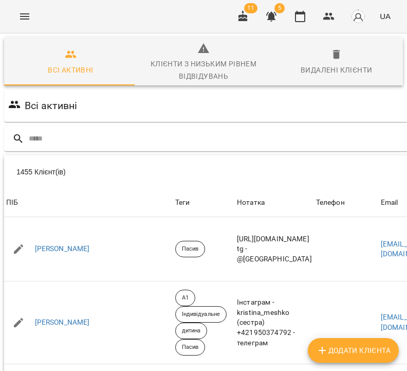
click at [275, 21] on icon "button" at bounding box center [271, 16] width 12 height 12
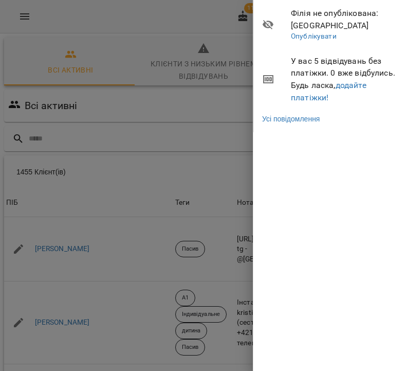
click at [350, 89] on span "У вас 5 відвідувань без платіжки. 0 вже відбулись. Будь ласка, додайте платіжки!" at bounding box center [345, 79] width 109 height 48
click at [351, 86] on link "додайте платіжки!" at bounding box center [329, 91] width 76 height 22
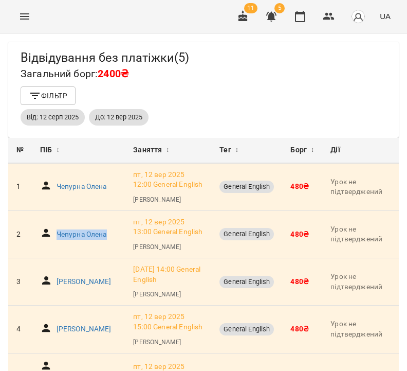
click at [31, 21] on button "Menu" at bounding box center [24, 16] width 25 height 25
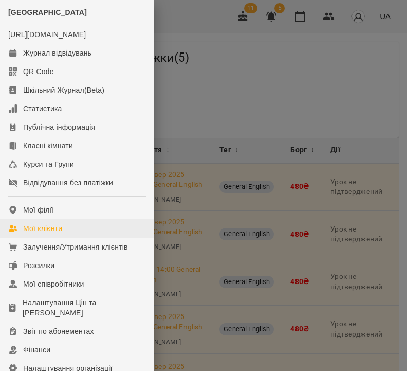
click at [122, 238] on link "Мої клієнти" at bounding box center [77, 228] width 154 height 19
